Goal: Information Seeking & Learning: Check status

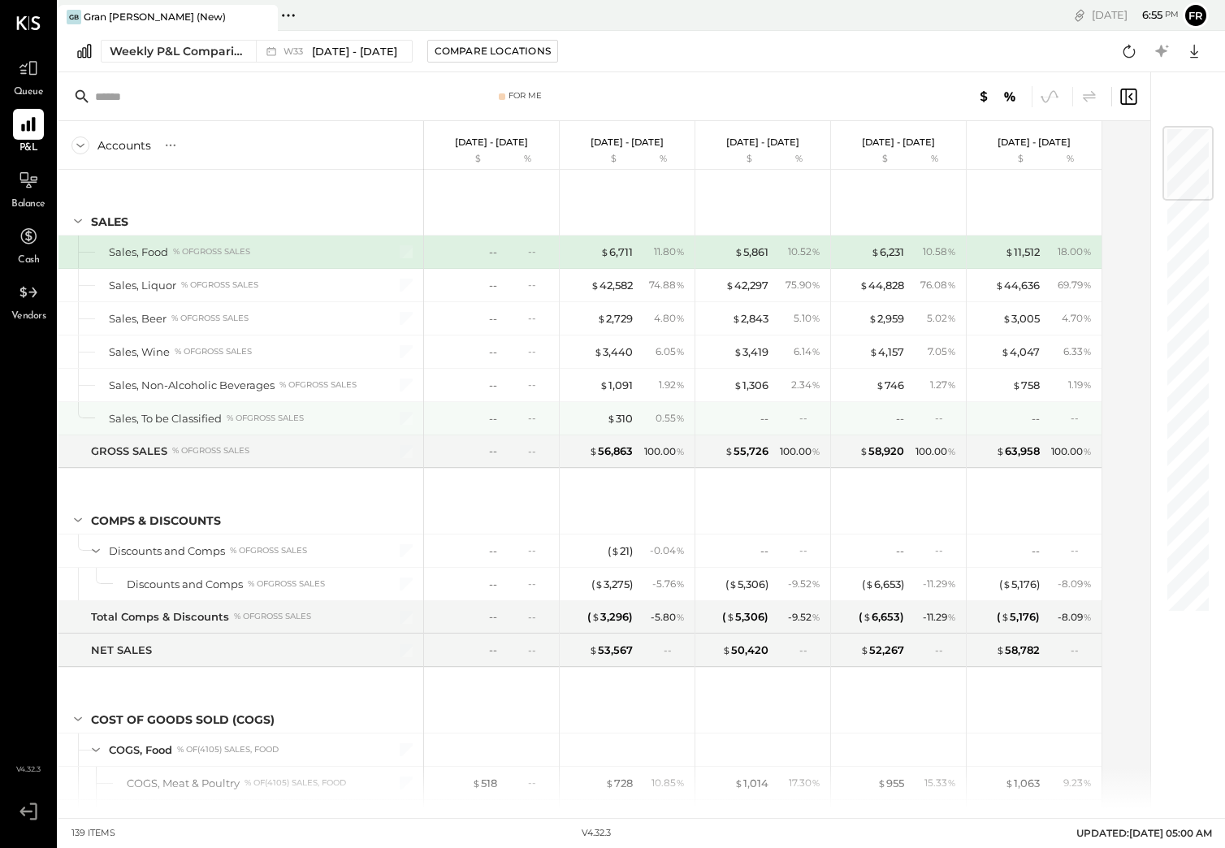
scroll to position [2, 0]
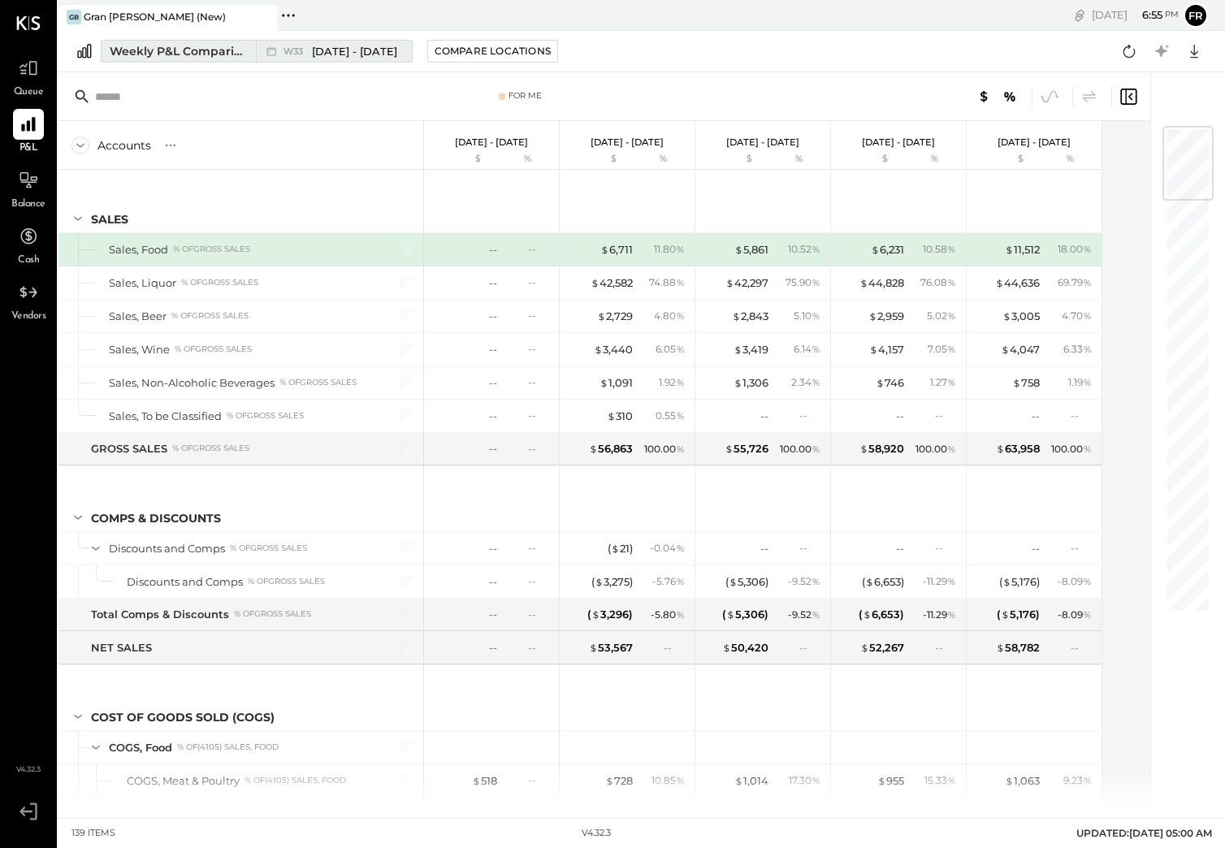
click at [170, 58] on div "Weekly P&L Comparison" at bounding box center [178, 51] width 137 height 16
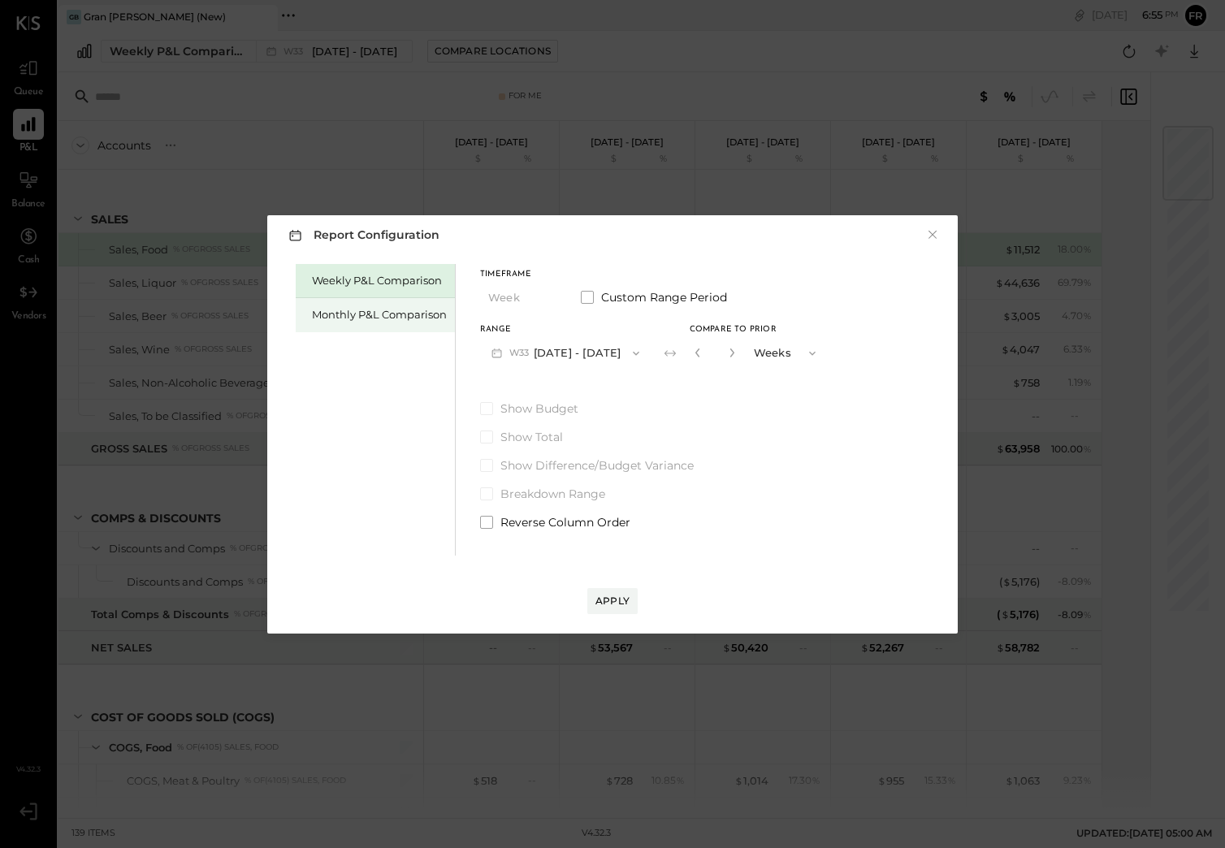
click at [421, 314] on div "Monthly P&L Comparison" at bounding box center [379, 314] width 135 height 15
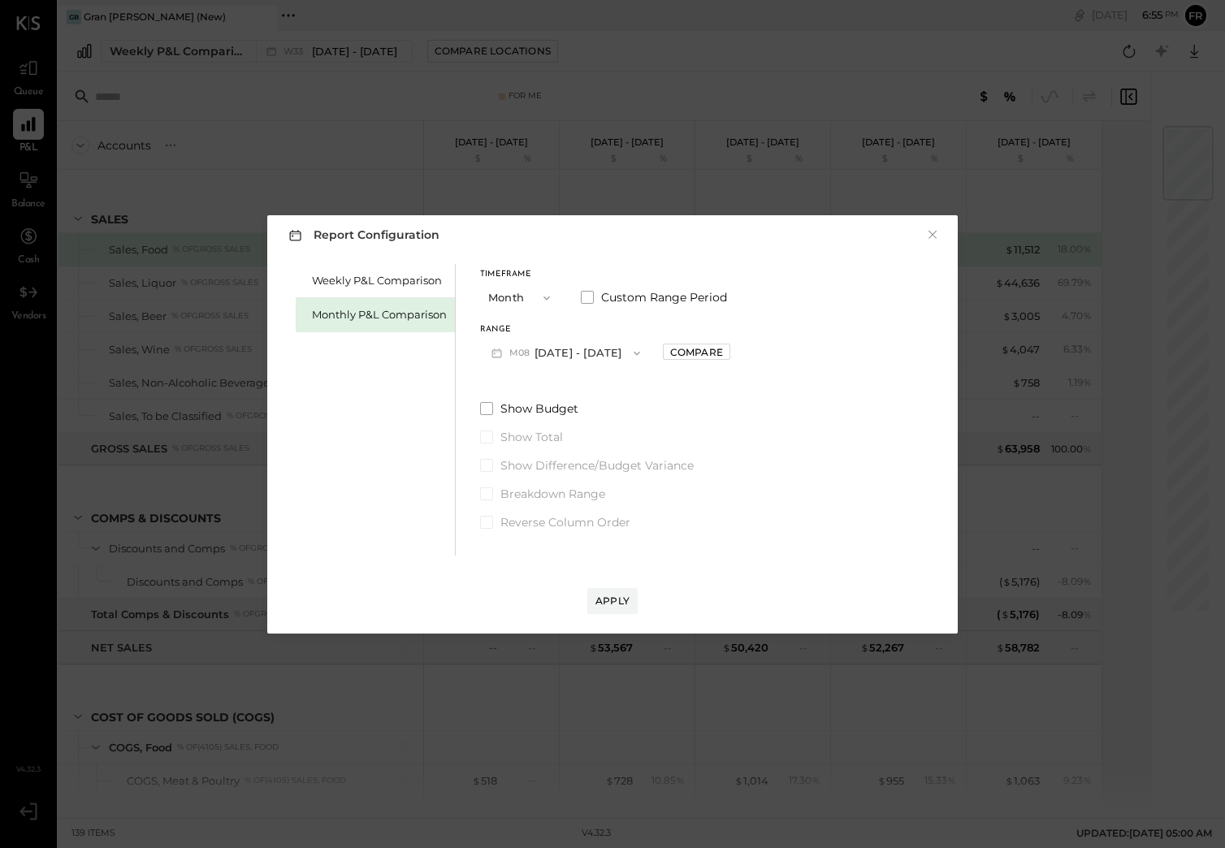
click at [631, 349] on icon "button" at bounding box center [637, 353] width 13 height 13
click at [753, 323] on div "Weekly P&L Comparison Monthly P&L Comparison Timeframe Month Custom Range Perio…" at bounding box center [613, 408] width 658 height 296
click at [600, 343] on button "M08 [DATE] - [DATE]" at bounding box center [565, 353] width 171 height 30
click at [570, 392] on span "[DATE] - [DATE]" at bounding box center [559, 389] width 77 height 14
click at [614, 598] on div "Apply" at bounding box center [613, 601] width 34 height 14
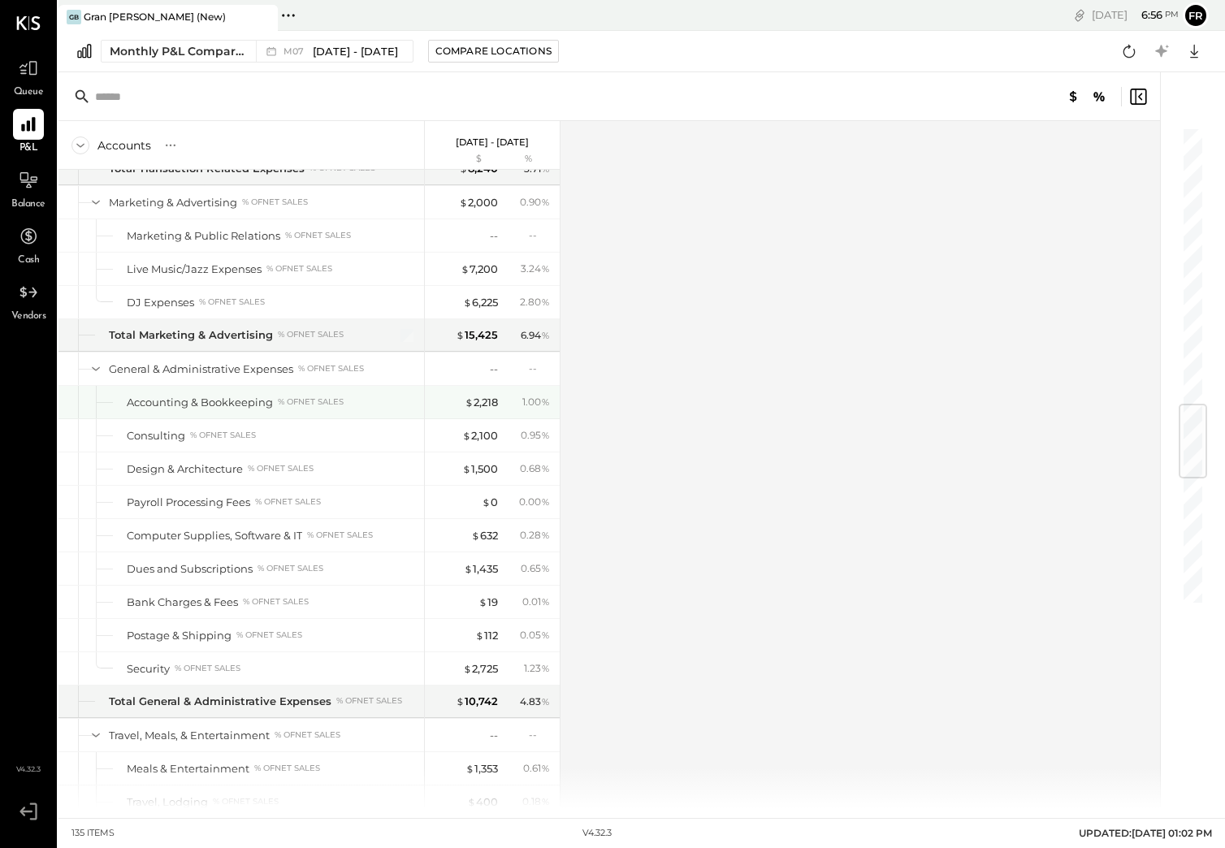
scroll to position [2359, 0]
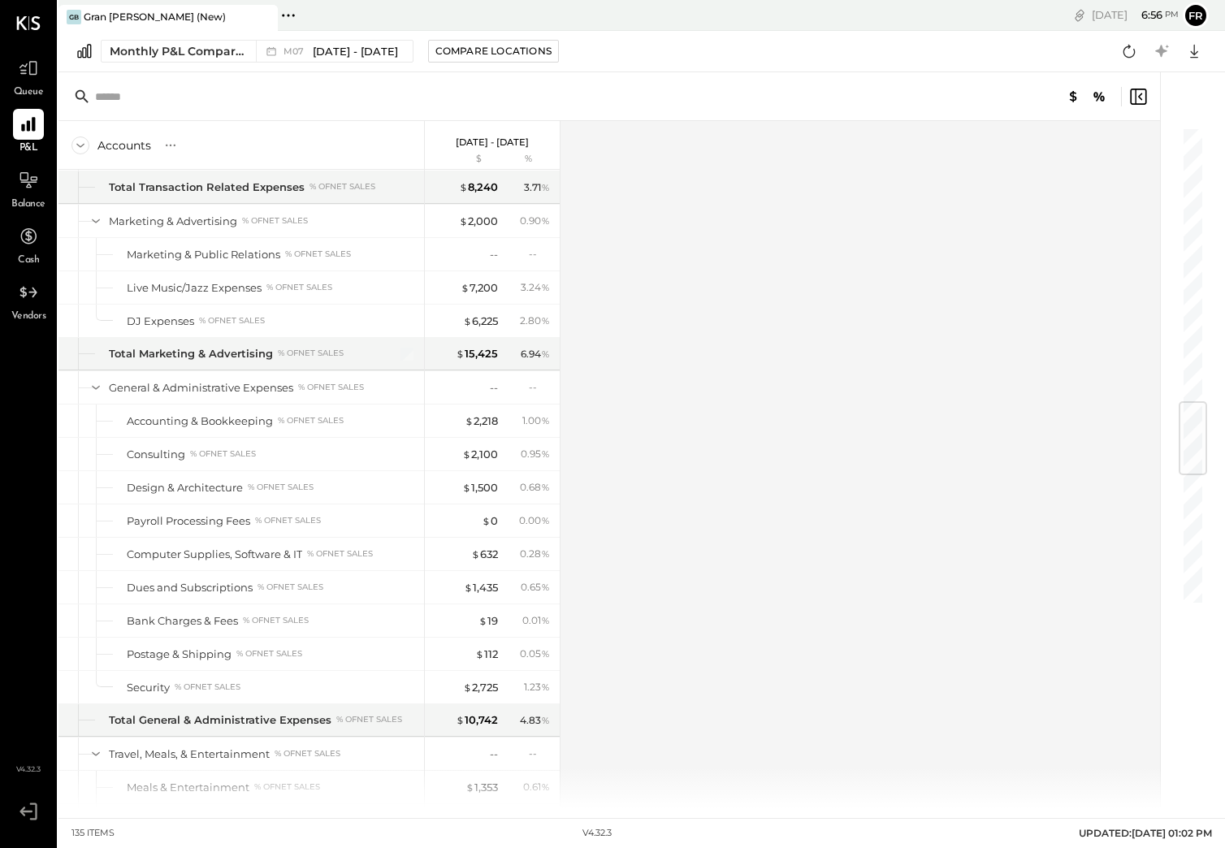
click at [657, 215] on div "Accounts S % GL [DATE] - [DATE] $ % SALES Sales, Food % of GROSS SALES Sales, L…" at bounding box center [611, 464] width 1104 height 687
click at [317, 50] on span "[DATE] - [DATE]" at bounding box center [355, 51] width 85 height 15
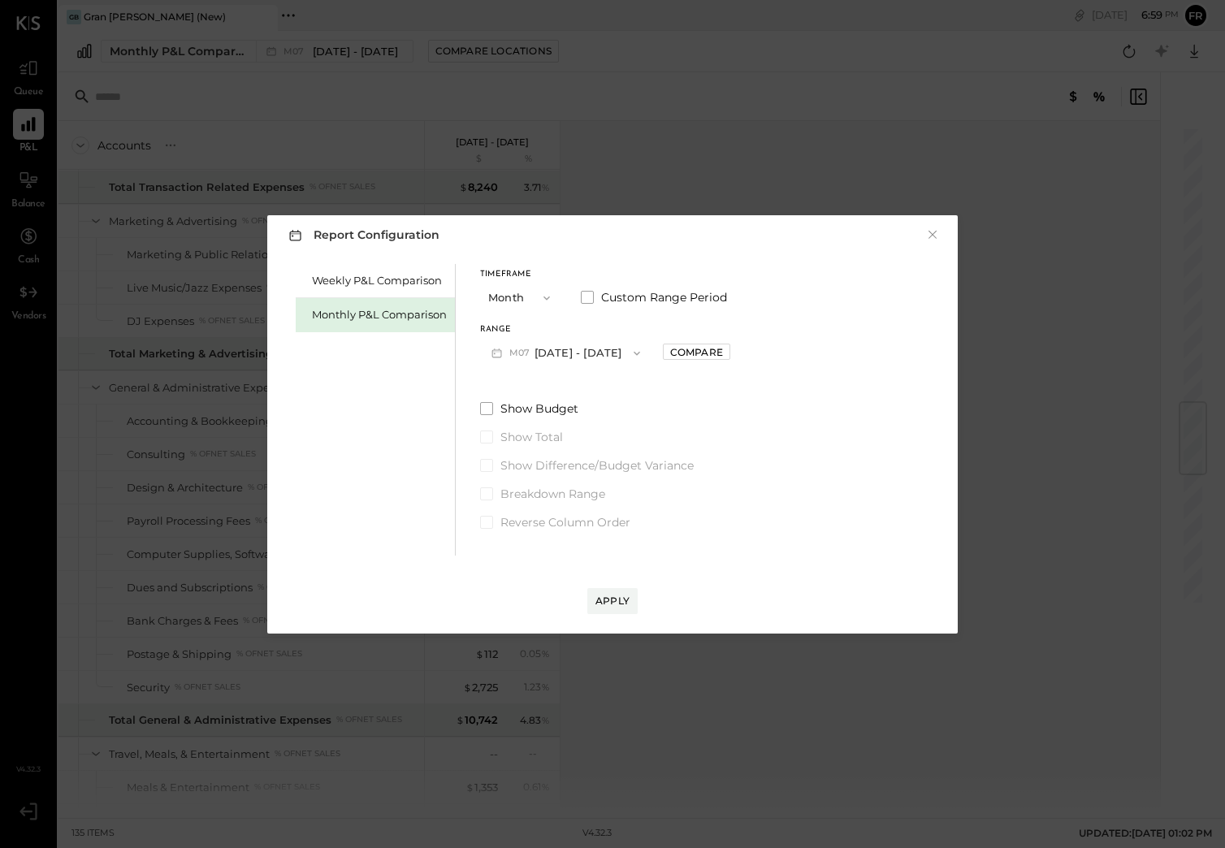
click at [634, 353] on icon "button" at bounding box center [637, 353] width 7 height 4
click at [575, 410] on div "M06 [DATE] - [DATE]" at bounding box center [573, 424] width 185 height 34
click at [625, 588] on button "Apply" at bounding box center [613, 601] width 50 height 26
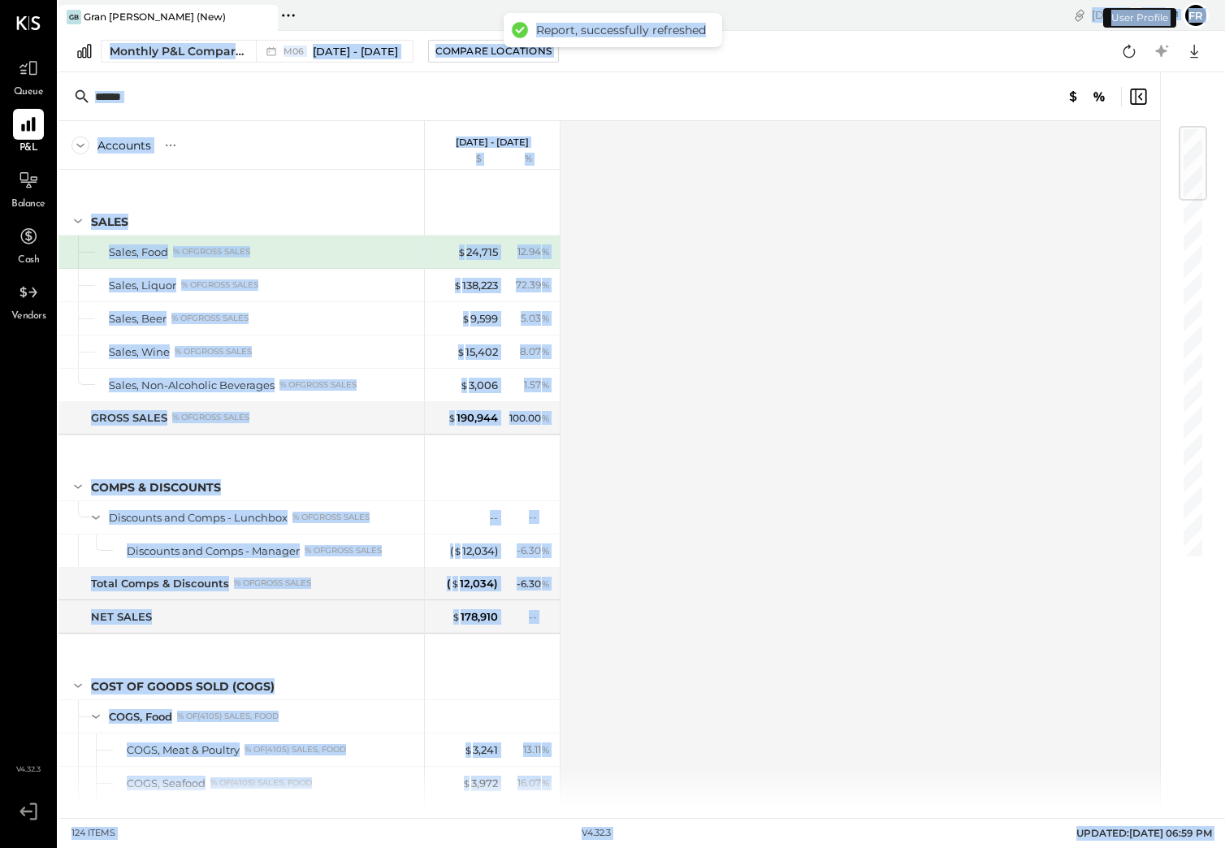
drag, startPoint x: 501, startPoint y: 28, endPoint x: 667, endPoint y: 68, distance: 170.5
click at [654, 55] on div "GB Gran [PERSON_NAME] (New) Pinned Locations ( 1 ) [GEOGRAPHIC_DATA][PERSON_NAM…" at bounding box center [642, 404] width 1167 height 809
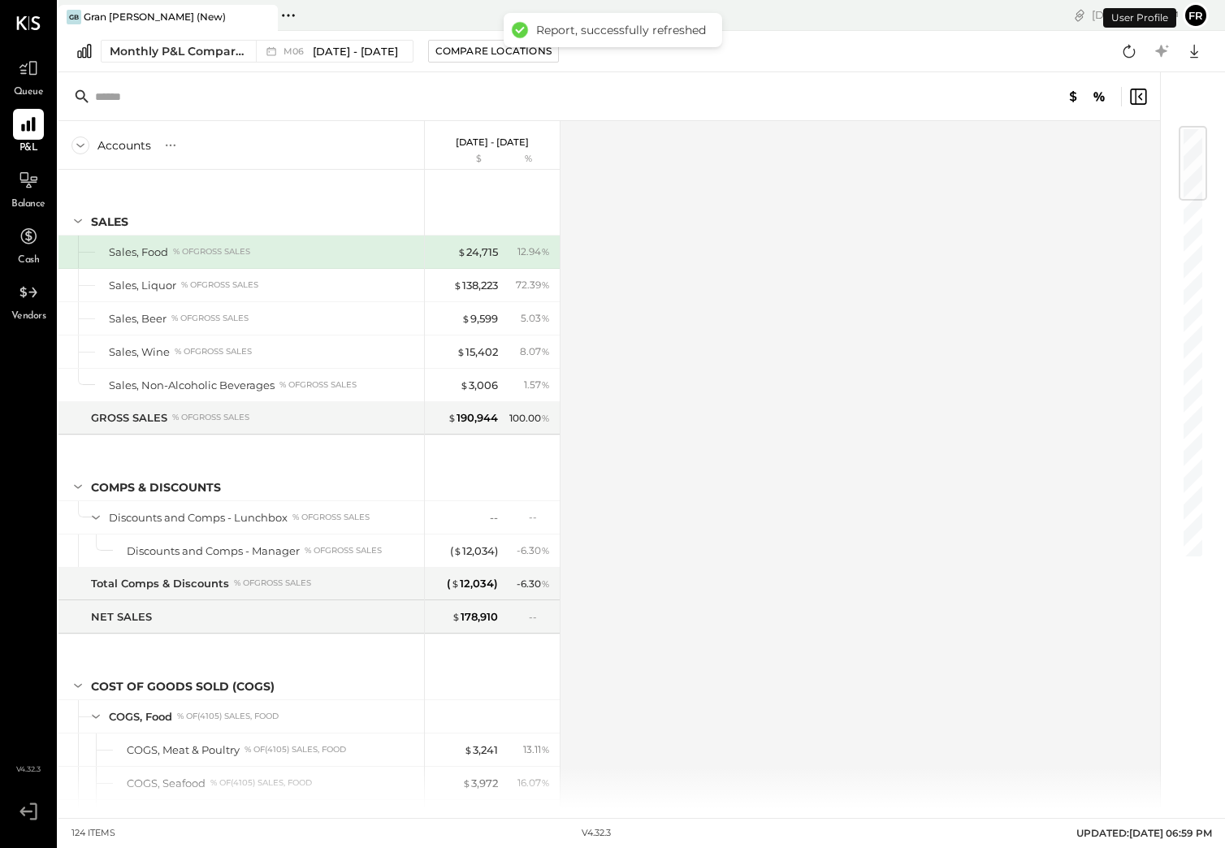
click at [673, 77] on div at bounding box center [610, 96] width 1102 height 49
click at [352, 46] on span "[DATE] - [DATE]" at bounding box center [355, 51] width 85 height 15
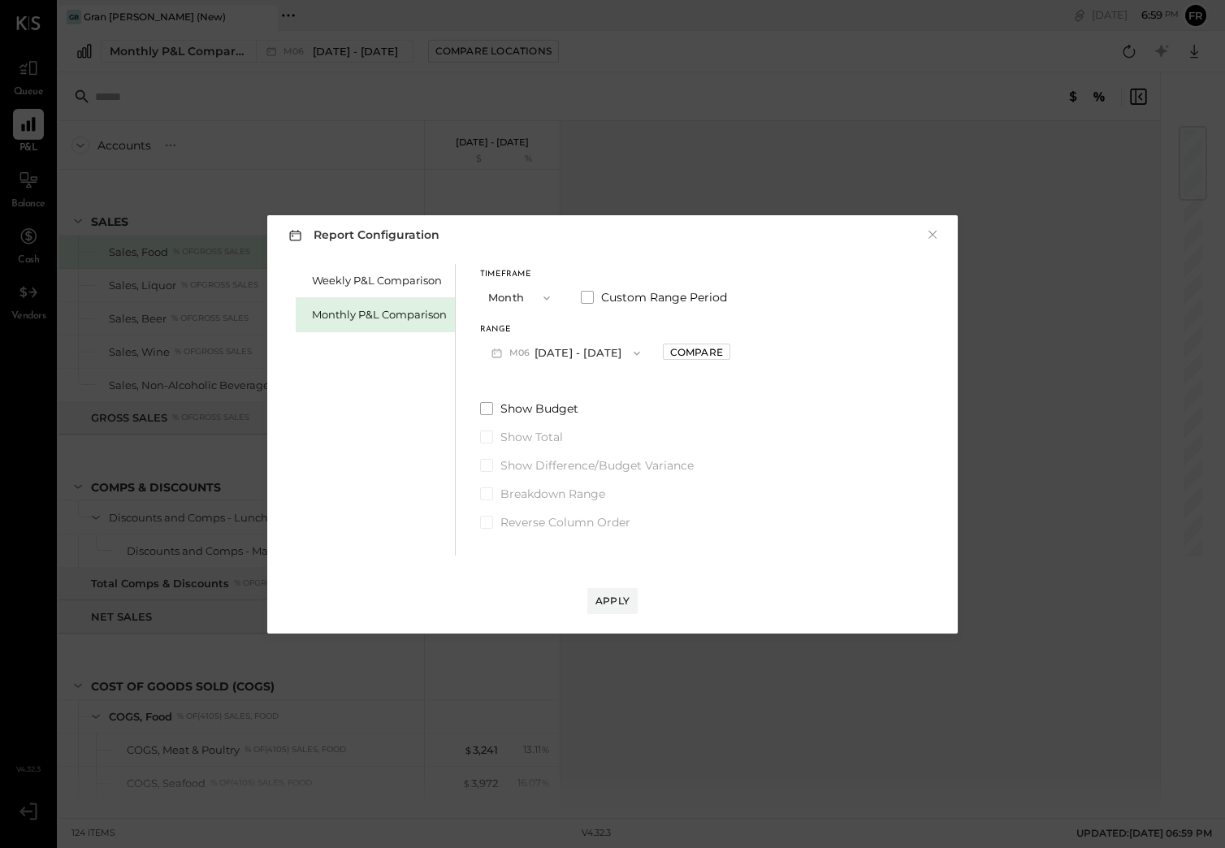
click at [603, 354] on button "M06 [DATE] - [DATE]" at bounding box center [565, 353] width 171 height 30
click at [579, 447] on div "M05 [DATE] - [DATE]" at bounding box center [573, 458] width 185 height 34
click at [624, 602] on div "Apply" at bounding box center [613, 601] width 34 height 14
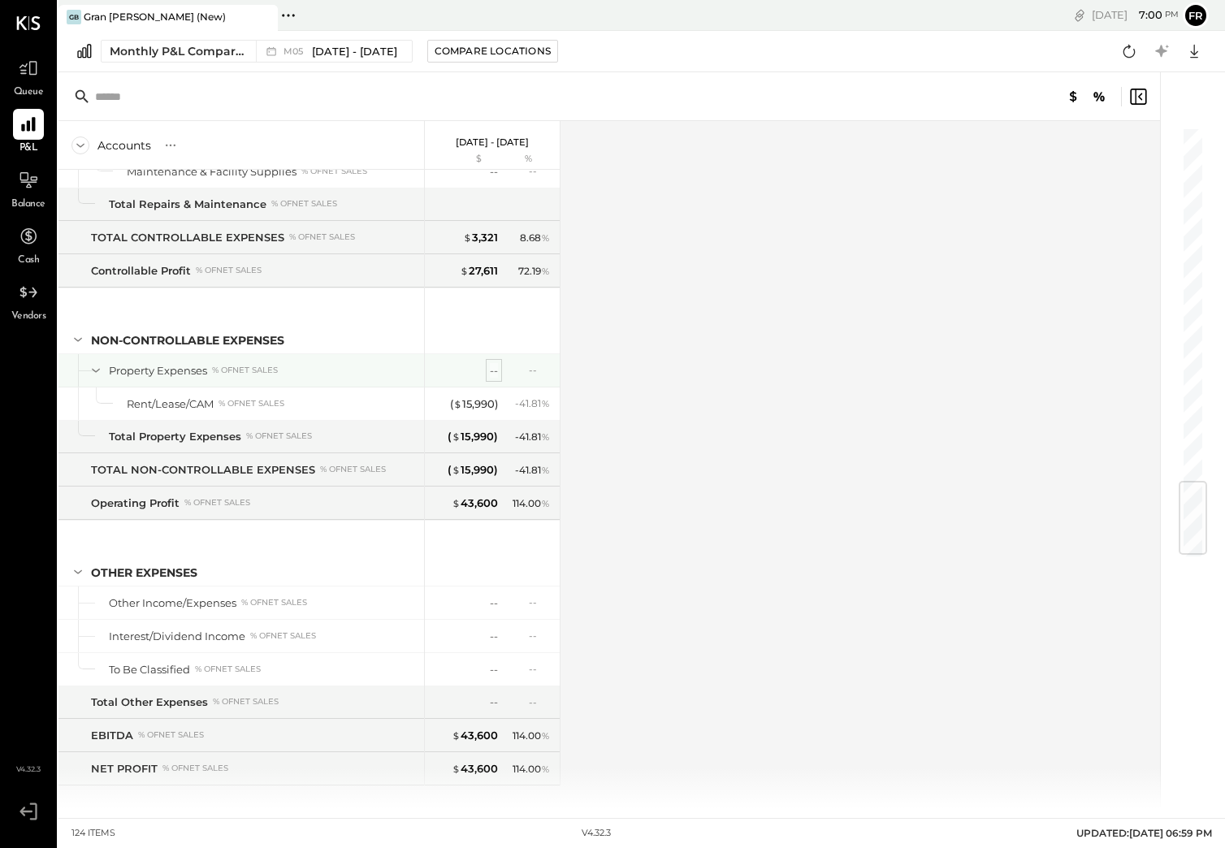
scroll to position [3038, 0]
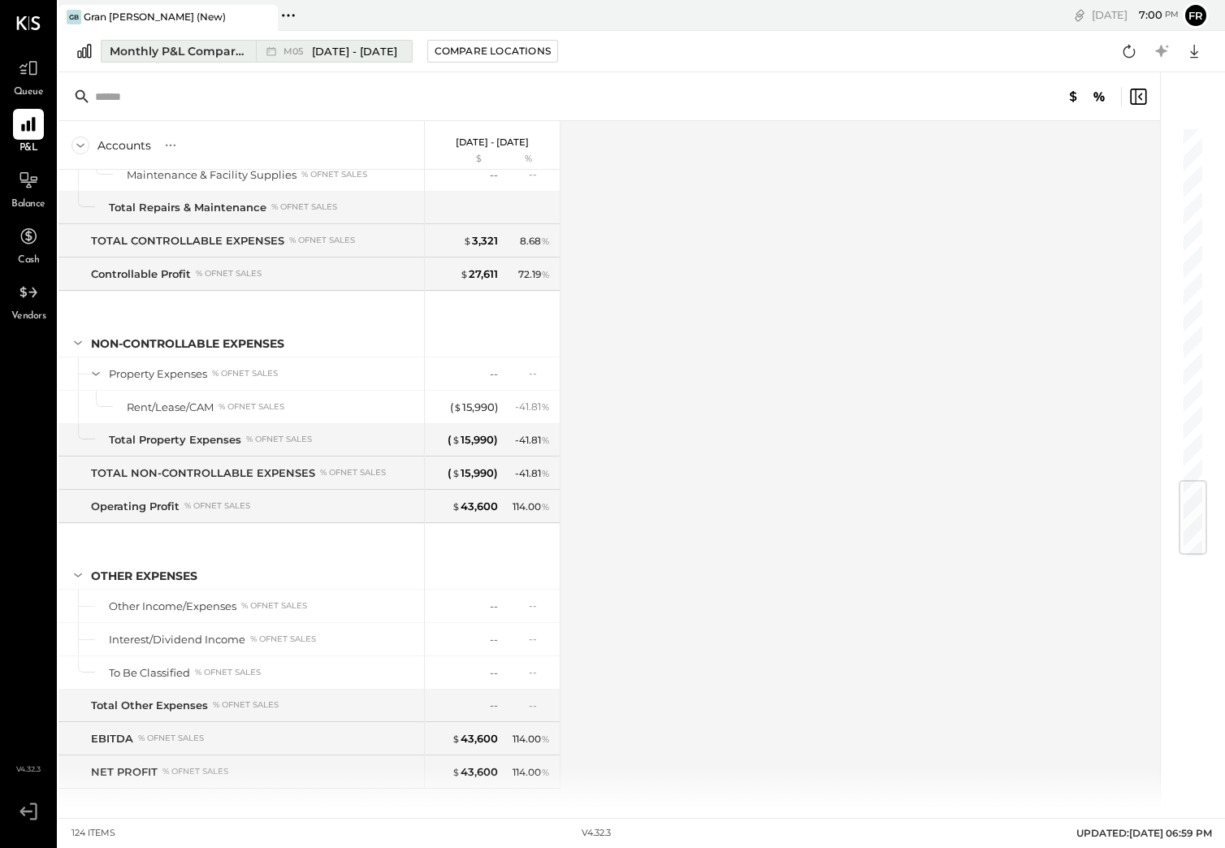
click at [339, 42] on div "M05 [DATE] - [DATE]" at bounding box center [330, 51] width 148 height 21
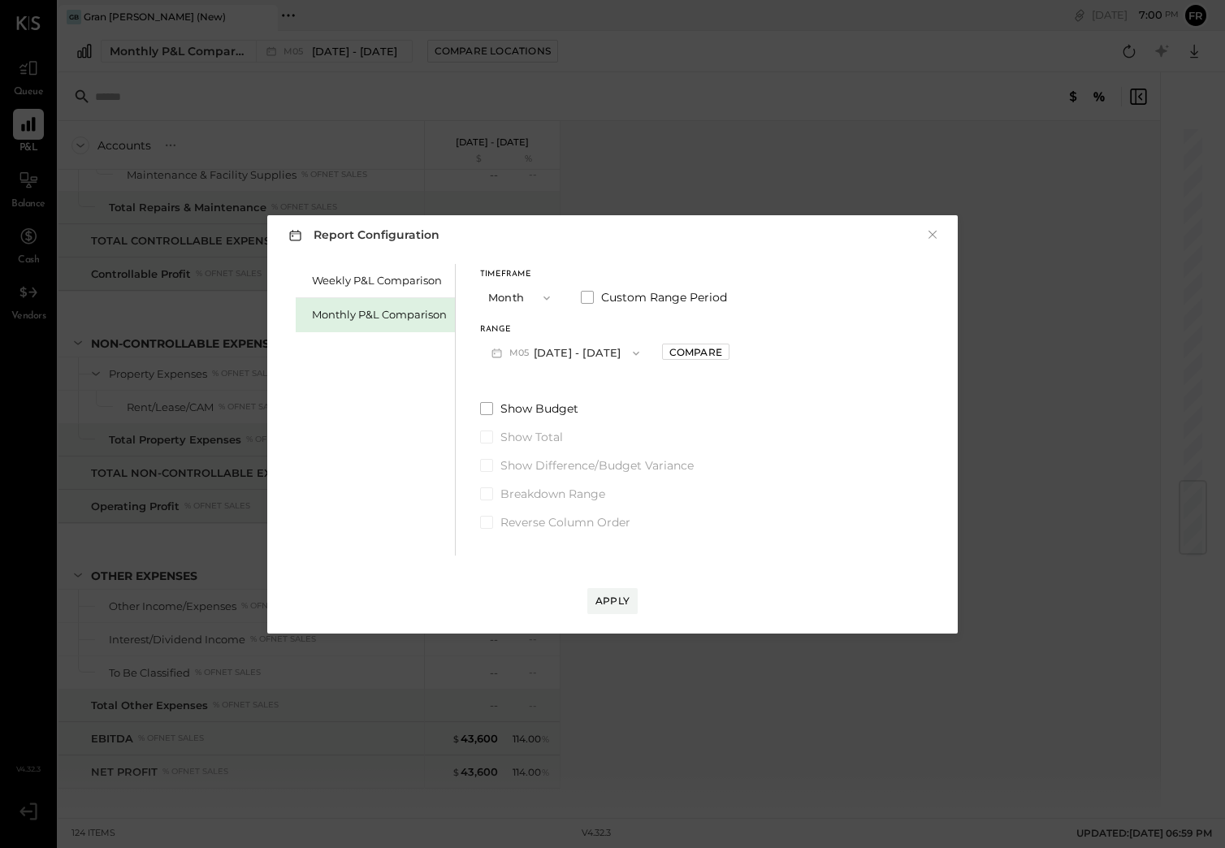
click at [549, 300] on icon "button" at bounding box center [546, 298] width 13 height 13
click at [548, 300] on div "Month" at bounding box center [521, 298] width 80 height 29
click at [588, 299] on span at bounding box center [587, 297] width 13 height 13
click at [518, 350] on button "[DATE]" at bounding box center [528, 353] width 97 height 30
click at [534, 466] on div "[DATE]" at bounding box center [549, 458] width 137 height 34
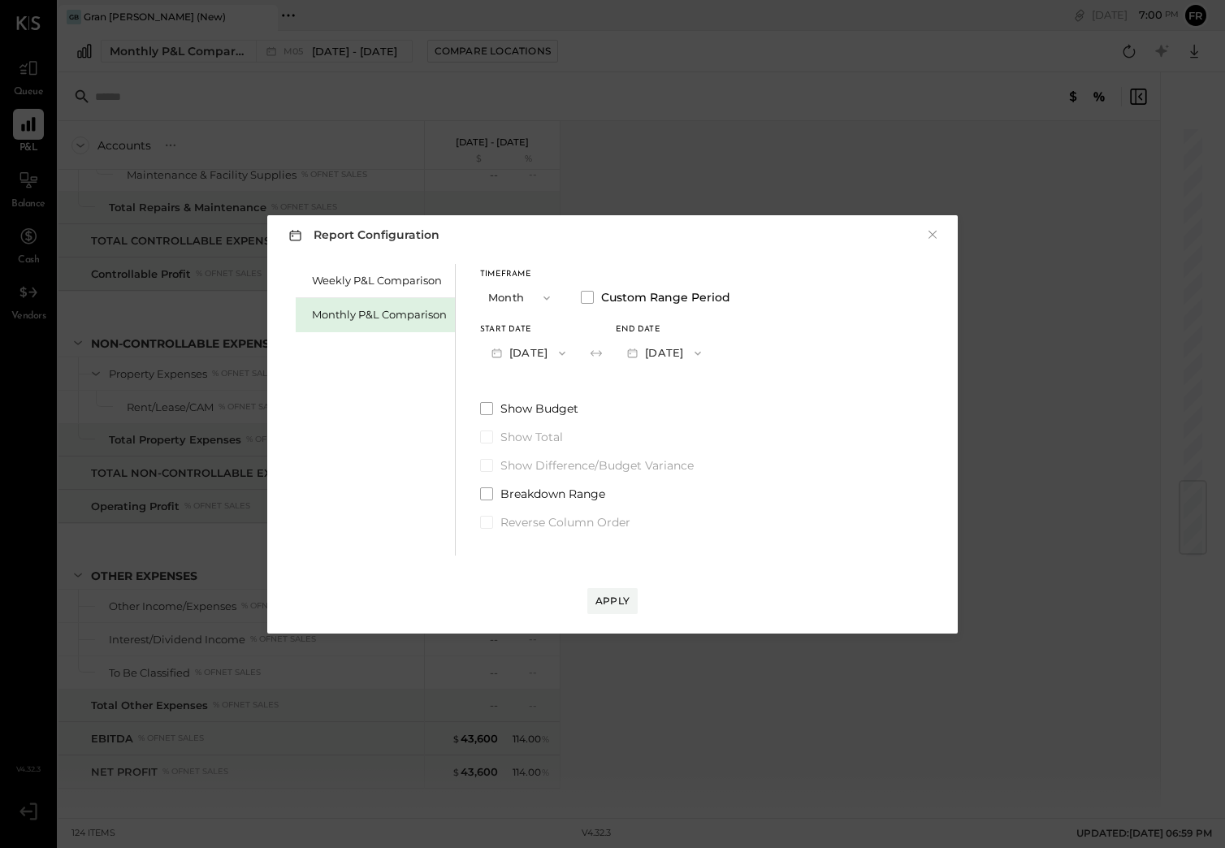
click at [707, 352] on button "[DATE]" at bounding box center [664, 353] width 97 height 30
click at [670, 356] on span "[DATE]" at bounding box center [652, 355] width 34 height 14
click at [613, 600] on div "Apply" at bounding box center [613, 601] width 34 height 14
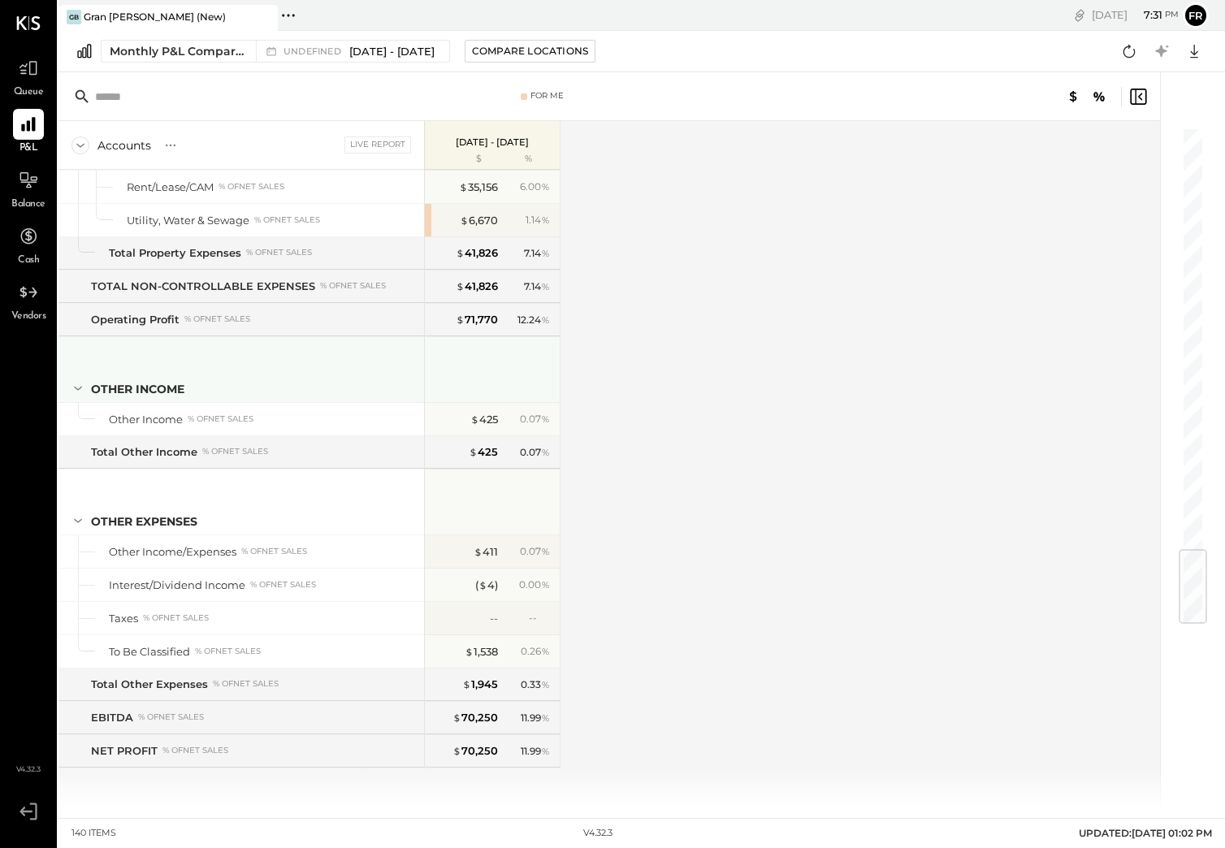
scroll to position [3623, 0]
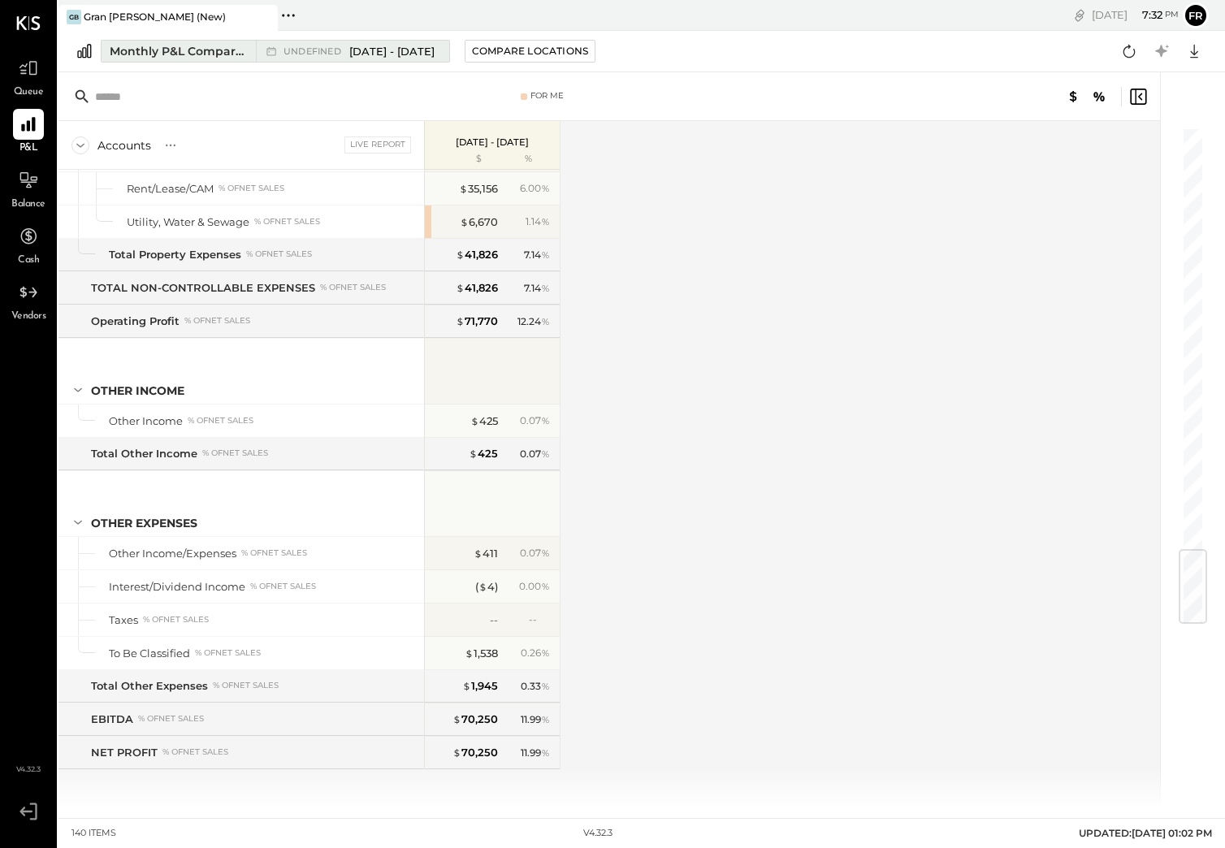
click at [419, 53] on span "[DATE] - [DATE]" at bounding box center [391, 51] width 85 height 15
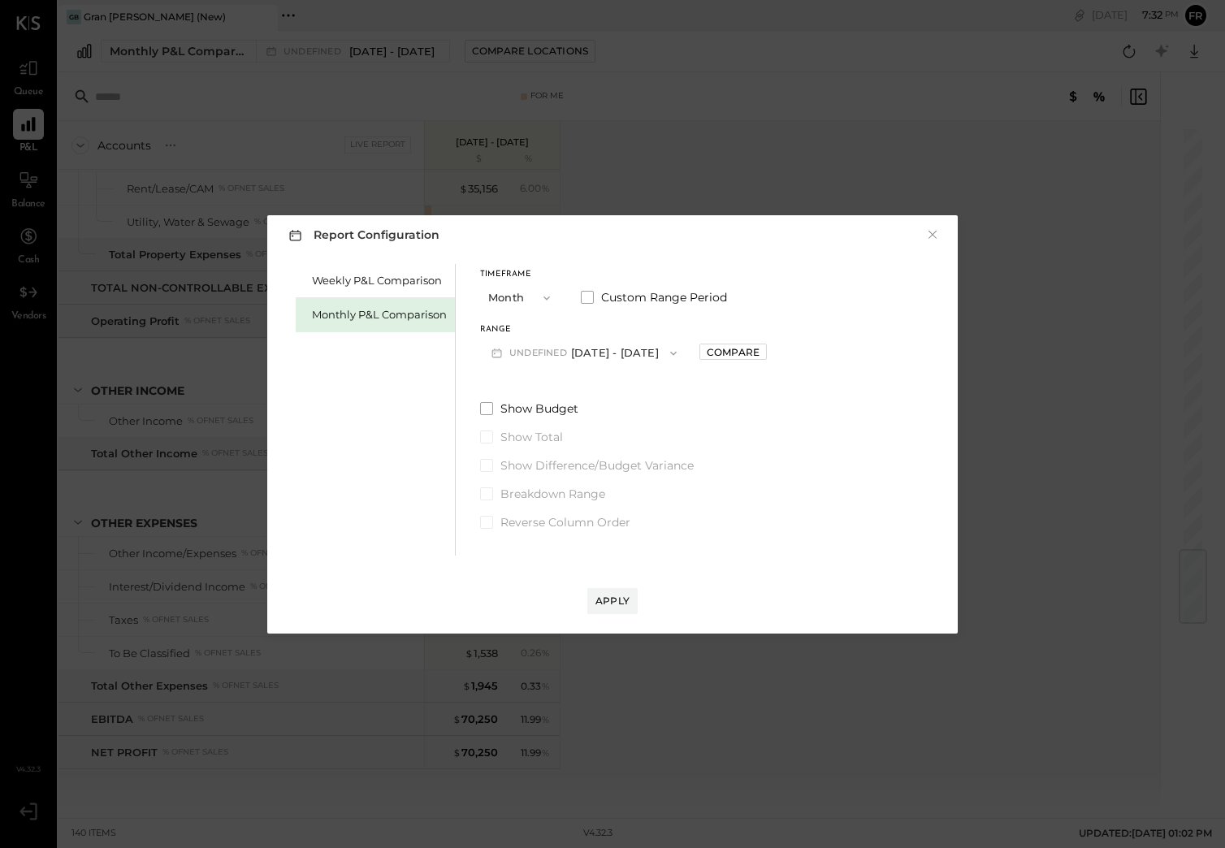
click at [936, 234] on button "×" at bounding box center [933, 235] width 15 height 16
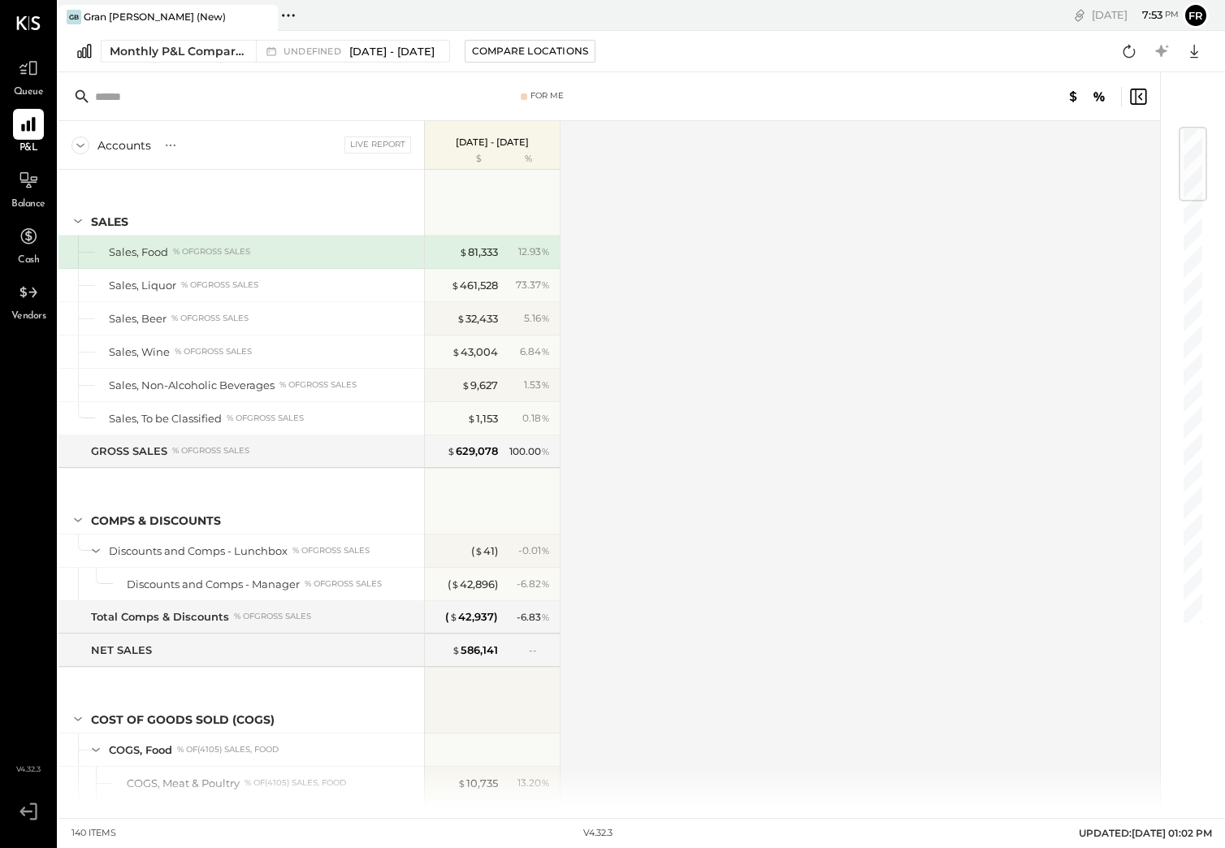
scroll to position [73, 0]
